Goal: Task Accomplishment & Management: Manage account settings

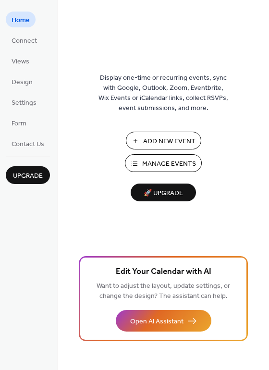
click at [153, 165] on span "Manage Events" at bounding box center [169, 164] width 54 height 10
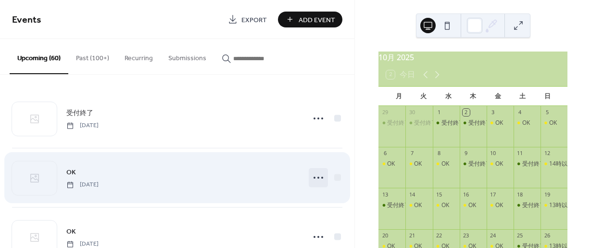
click at [320, 177] on icon at bounding box center [318, 177] width 15 height 15
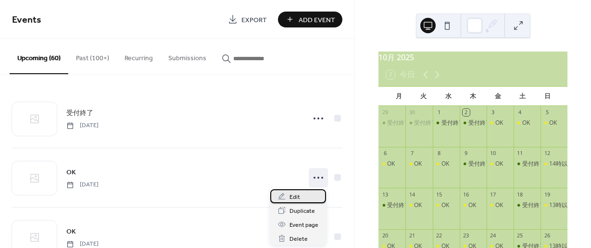
click at [292, 198] on span "Edit" at bounding box center [295, 197] width 11 height 10
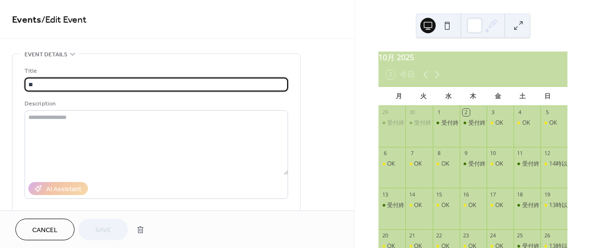
drag, startPoint x: 37, startPoint y: 86, endPoint x: 4, endPoint y: 77, distance: 34.0
type input "*"
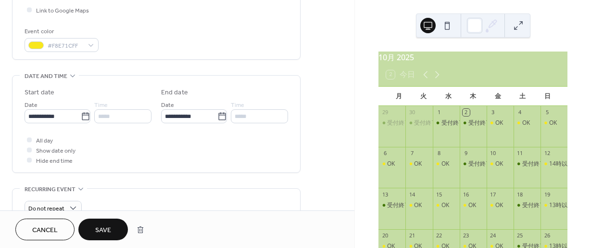
scroll to position [241, 0]
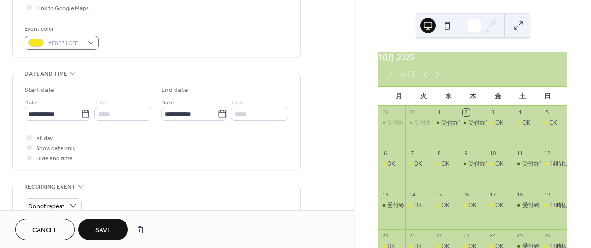
type input "****"
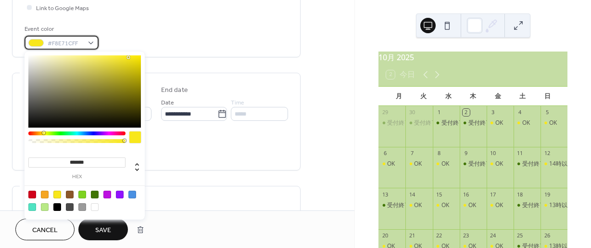
click at [91, 44] on div "#F8E71CFF" at bounding box center [62, 43] width 74 height 14
click at [95, 194] on div at bounding box center [95, 195] width 8 height 8
type input "*******"
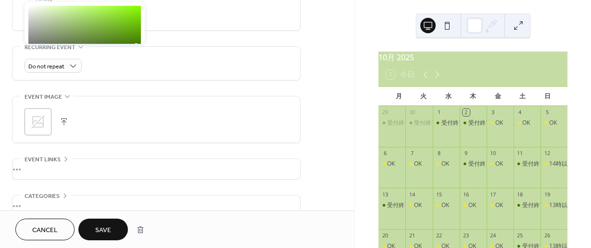
scroll to position [385, 0]
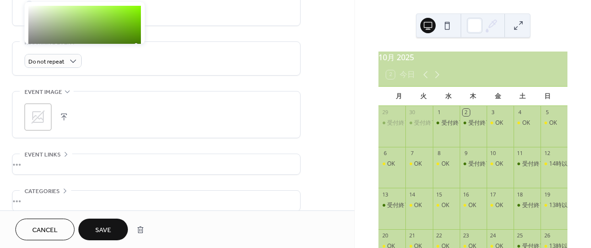
click at [107, 231] on span "Save" at bounding box center [103, 230] width 16 height 10
